Goal: Task Accomplishment & Management: Manage account settings

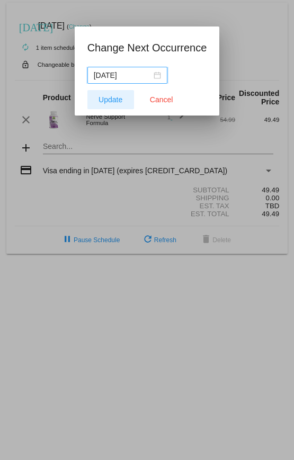
click at [110, 99] on span "Update" at bounding box center [111, 99] width 24 height 8
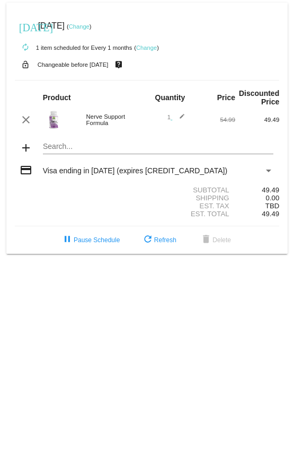
click at [123, 173] on span "Visa ending in [DATE] (expires [CREDIT_CARD_DATA])" at bounding box center [135, 170] width 184 height 8
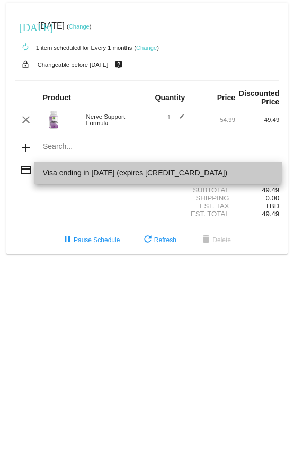
click at [77, 166] on span "Visa ending in [DATE] (expires [CREDIT_CARD_DATA])" at bounding box center [158, 173] width 230 height 22
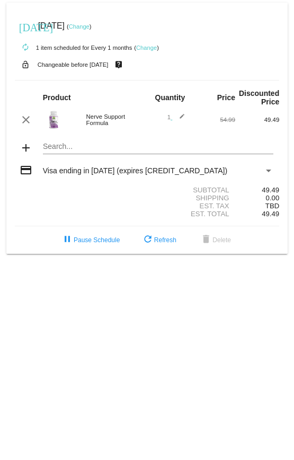
click at [23, 169] on mat-icon "credit_card" at bounding box center [26, 170] width 13 height 13
click at [25, 172] on mat-icon "credit_card" at bounding box center [26, 170] width 13 height 13
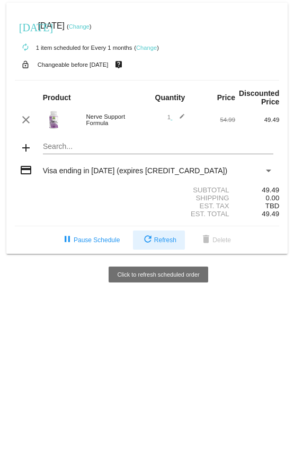
click at [163, 244] on span "refresh Refresh" at bounding box center [158, 239] width 35 height 7
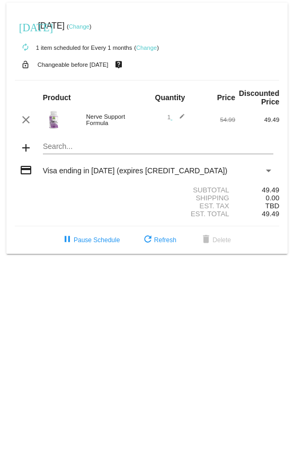
click at [90, 24] on link "Change" at bounding box center [79, 26] width 21 height 6
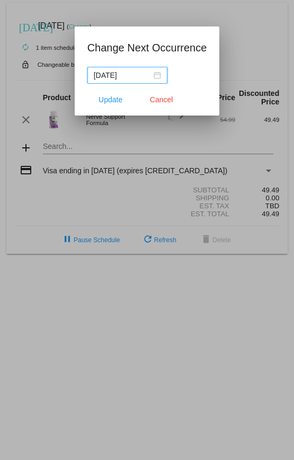
click at [145, 75] on div "[DATE]" at bounding box center [127, 75] width 67 height 12
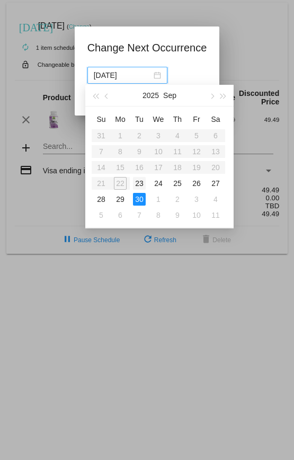
click at [139, 183] on div "23" at bounding box center [139, 183] width 13 height 13
type input "[DATE]"
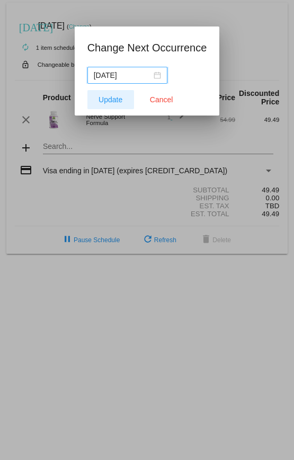
click at [110, 99] on span "Update" at bounding box center [111, 99] width 24 height 8
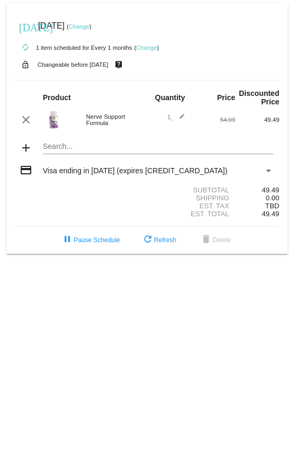
click at [90, 25] on link "Change" at bounding box center [79, 26] width 21 height 6
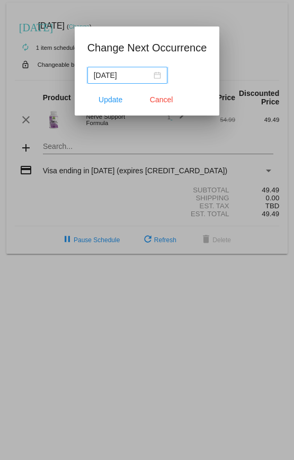
click at [146, 78] on div "[DATE]" at bounding box center [127, 75] width 67 height 12
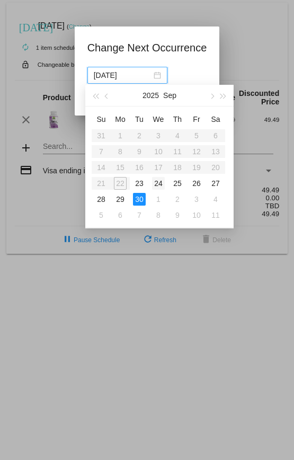
click at [156, 183] on div "24" at bounding box center [158, 183] width 13 height 13
type input "[DATE]"
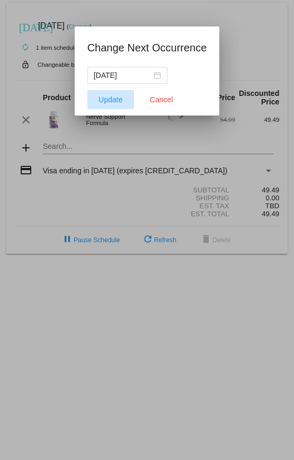
click at [111, 101] on span "Update" at bounding box center [111, 99] width 24 height 8
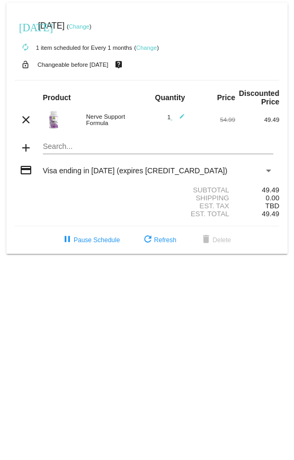
click at [90, 28] on link "Change" at bounding box center [79, 26] width 21 height 6
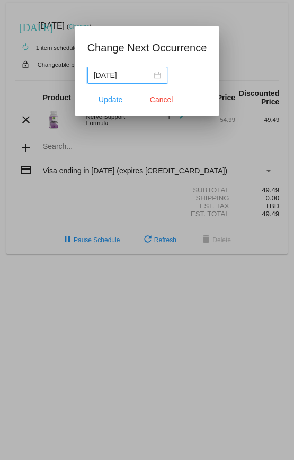
click at [145, 76] on div "[DATE]" at bounding box center [127, 75] width 67 height 12
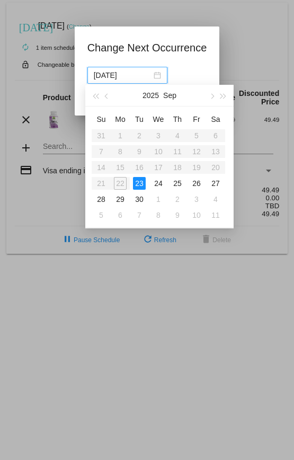
click at [139, 182] on div "23" at bounding box center [139, 183] width 13 height 13
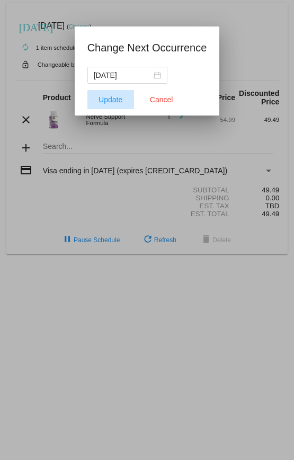
click at [121, 101] on button "Update" at bounding box center [110, 99] width 47 height 19
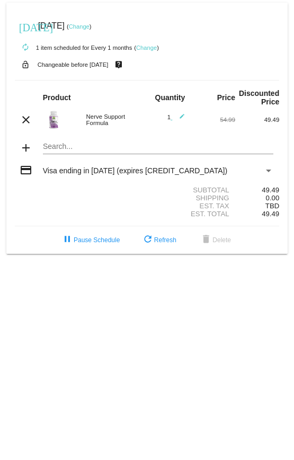
click at [183, 118] on mat-icon "edit" at bounding box center [178, 119] width 13 height 13
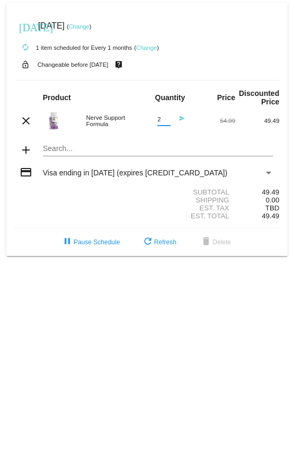
drag, startPoint x: 164, startPoint y: 118, endPoint x: 149, endPoint y: 118, distance: 14.8
click at [157, 118] on input "2" at bounding box center [163, 119] width 13 height 7
click at [166, 120] on input "1" at bounding box center [163, 119] width 13 height 7
click at [166, 119] on input "2" at bounding box center [163, 119] width 13 height 7
click at [166, 119] on input "3" at bounding box center [163, 119] width 13 height 7
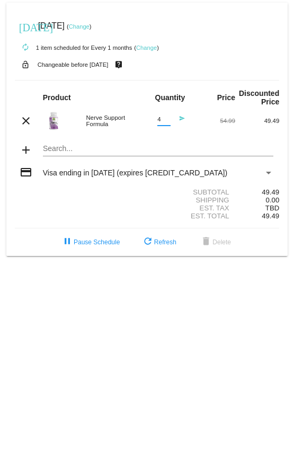
type input "4"
click at [166, 119] on input "4" at bounding box center [163, 119] width 13 height 7
click at [180, 143] on div "Search..." at bounding box center [158, 146] width 230 height 21
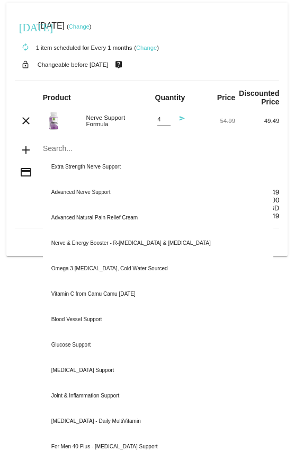
click at [138, 138] on div "Search..." at bounding box center [158, 146] width 230 height 21
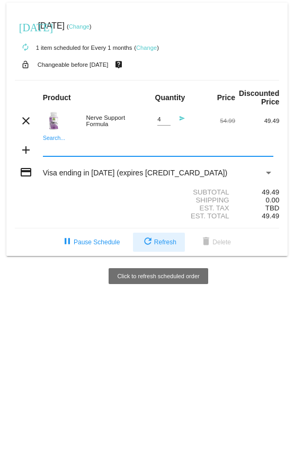
click at [162, 243] on span "refresh Refresh" at bounding box center [158, 241] width 35 height 7
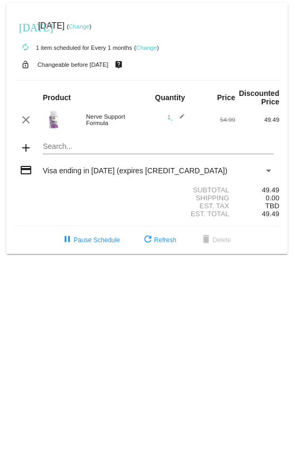
click at [26, 169] on mat-icon "credit_card" at bounding box center [26, 170] width 13 height 13
click at [26, 174] on mat-icon "credit_card" at bounding box center [26, 170] width 13 height 13
click at [182, 118] on mat-icon "edit" at bounding box center [178, 119] width 13 height 13
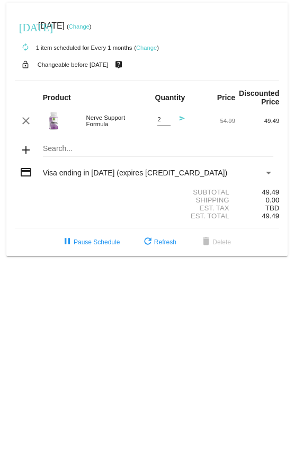
click at [166, 119] on input "2" at bounding box center [163, 119] width 13 height 7
click at [166, 119] on input "3" at bounding box center [163, 119] width 13 height 7
type input "4"
click at [166, 119] on input "4" at bounding box center [163, 119] width 13 height 7
click at [129, 204] on div "Shipping 0.00" at bounding box center [147, 200] width 265 height 8
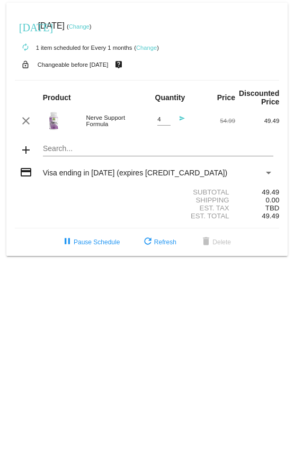
click at [90, 26] on link "Change" at bounding box center [79, 26] width 21 height 6
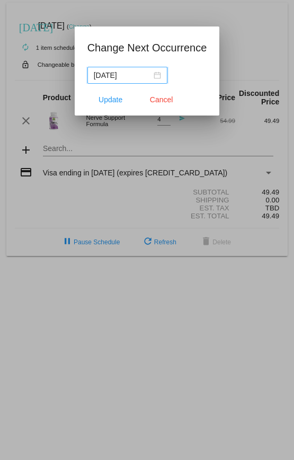
click at [142, 73] on div "[DATE]" at bounding box center [127, 75] width 67 height 12
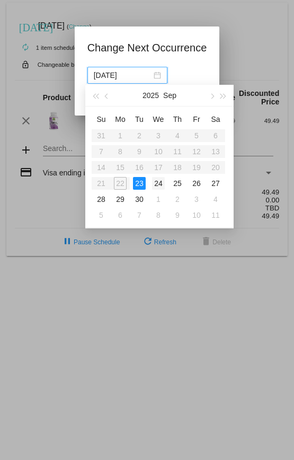
click at [157, 180] on div "24" at bounding box center [158, 183] width 13 height 13
type input "[DATE]"
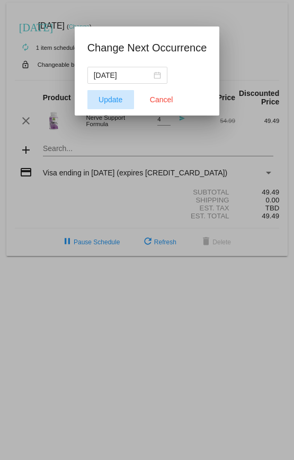
click at [113, 100] on span "Update" at bounding box center [111, 99] width 24 height 8
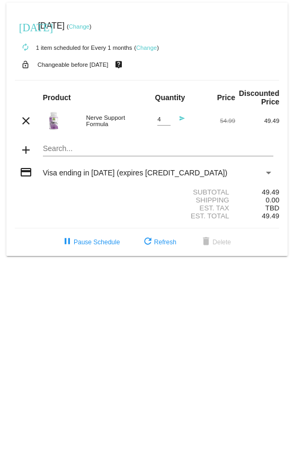
click at [181, 121] on mat-icon "send" at bounding box center [178, 121] width 13 height 13
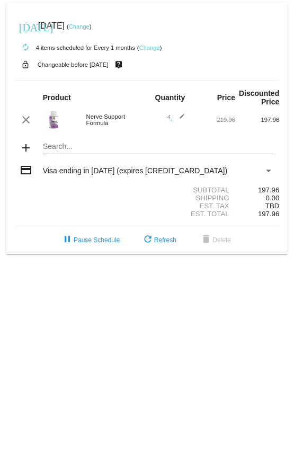
click at [28, 169] on mat-icon "credit_card" at bounding box center [26, 170] width 13 height 13
click at [26, 172] on mat-icon "credit_card" at bounding box center [26, 170] width 13 height 13
click at [267, 172] on div "Payment Method" at bounding box center [268, 170] width 5 height 3
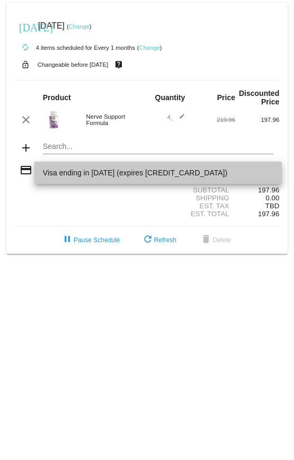
click at [159, 170] on span "Visa ending in [DATE] (expires [CREDIT_CARD_DATA])" at bounding box center [158, 173] width 230 height 22
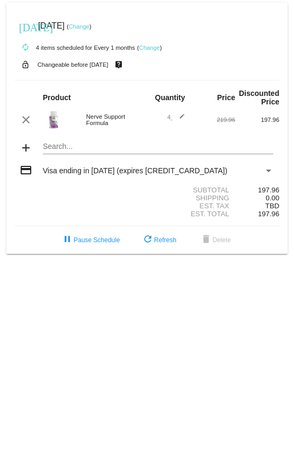
click at [167, 172] on div "Visa ending in [DATE] (expires [CREDIT_CARD_DATA])" at bounding box center [153, 170] width 221 height 8
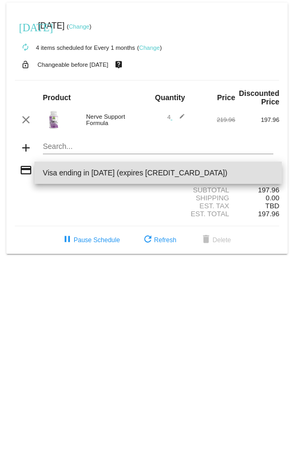
click at [167, 172] on span "Visa ending in [DATE] (expires [CREDIT_CARD_DATA])" at bounding box center [158, 173] width 230 height 22
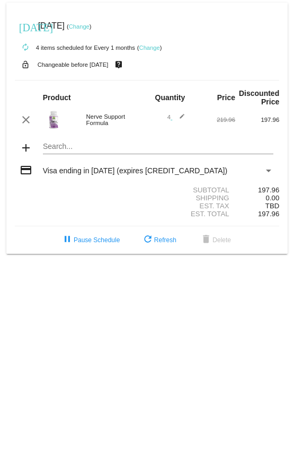
click at [90, 24] on link "Change" at bounding box center [79, 26] width 21 height 6
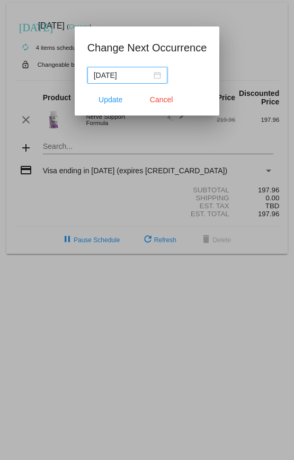
click at [144, 75] on div "[DATE]" at bounding box center [127, 75] width 67 height 12
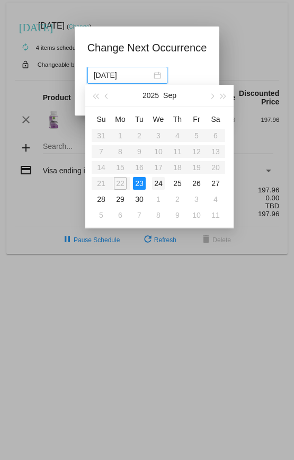
click at [160, 179] on div "24" at bounding box center [158, 183] width 13 height 13
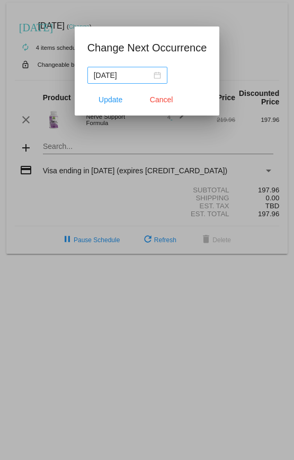
click at [144, 74] on div "[DATE]" at bounding box center [127, 75] width 67 height 12
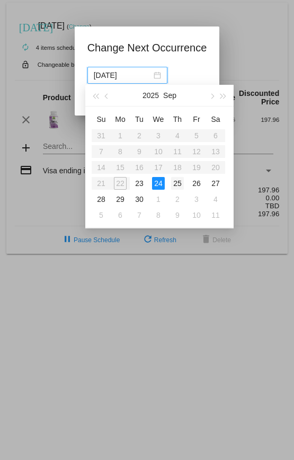
click at [176, 182] on div "25" at bounding box center [177, 183] width 13 height 13
type input "2025-09-25"
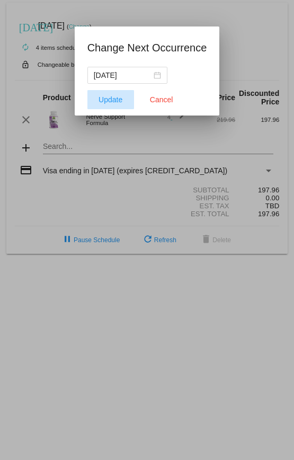
click at [115, 101] on span "Update" at bounding box center [111, 99] width 24 height 8
